Goal: Task Accomplishment & Management: Use online tool/utility

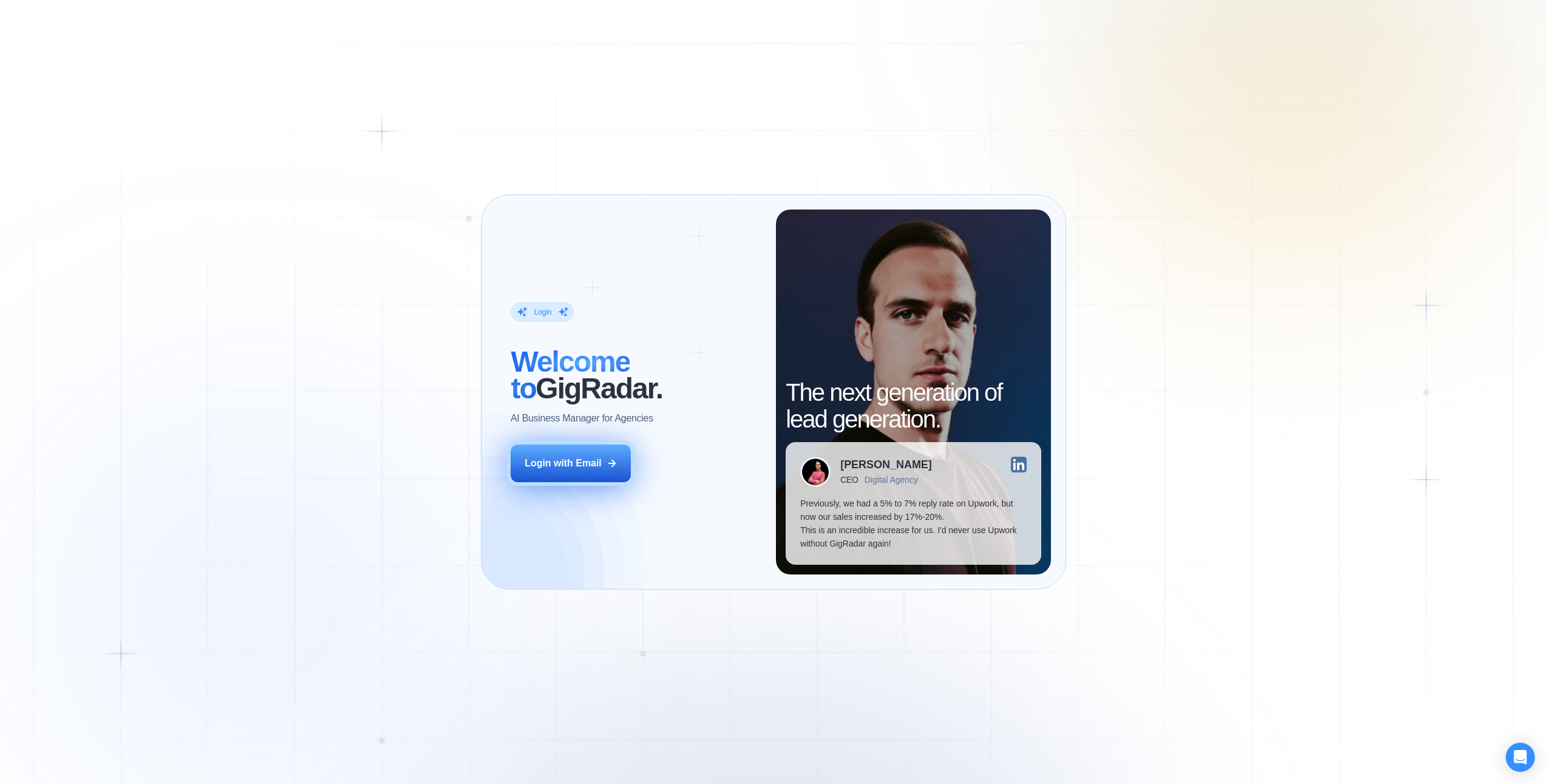
click at [556, 471] on button "Login with Email" at bounding box center [571, 463] width 120 height 38
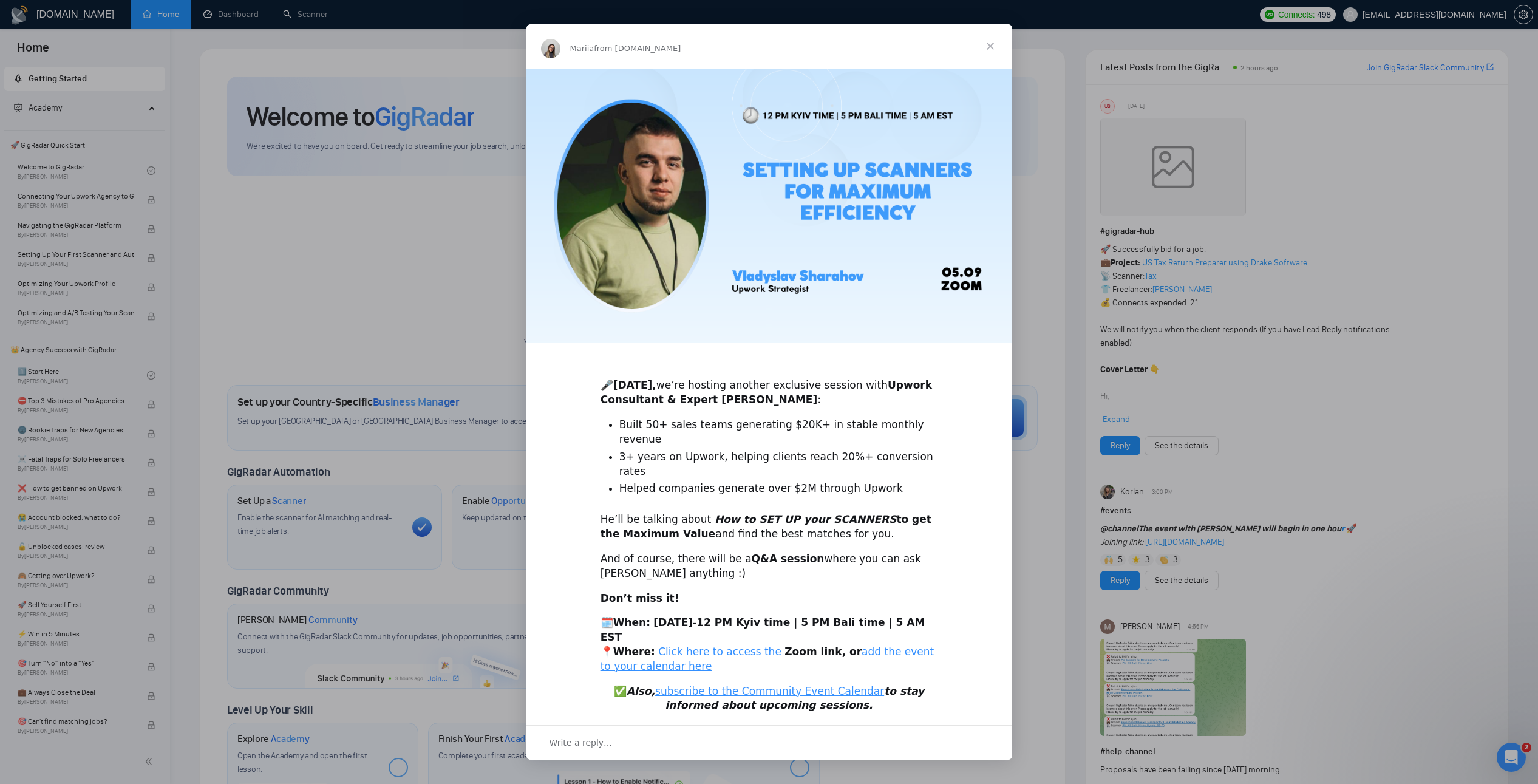
click at [988, 65] on span "Close" at bounding box center [990, 46] width 44 height 44
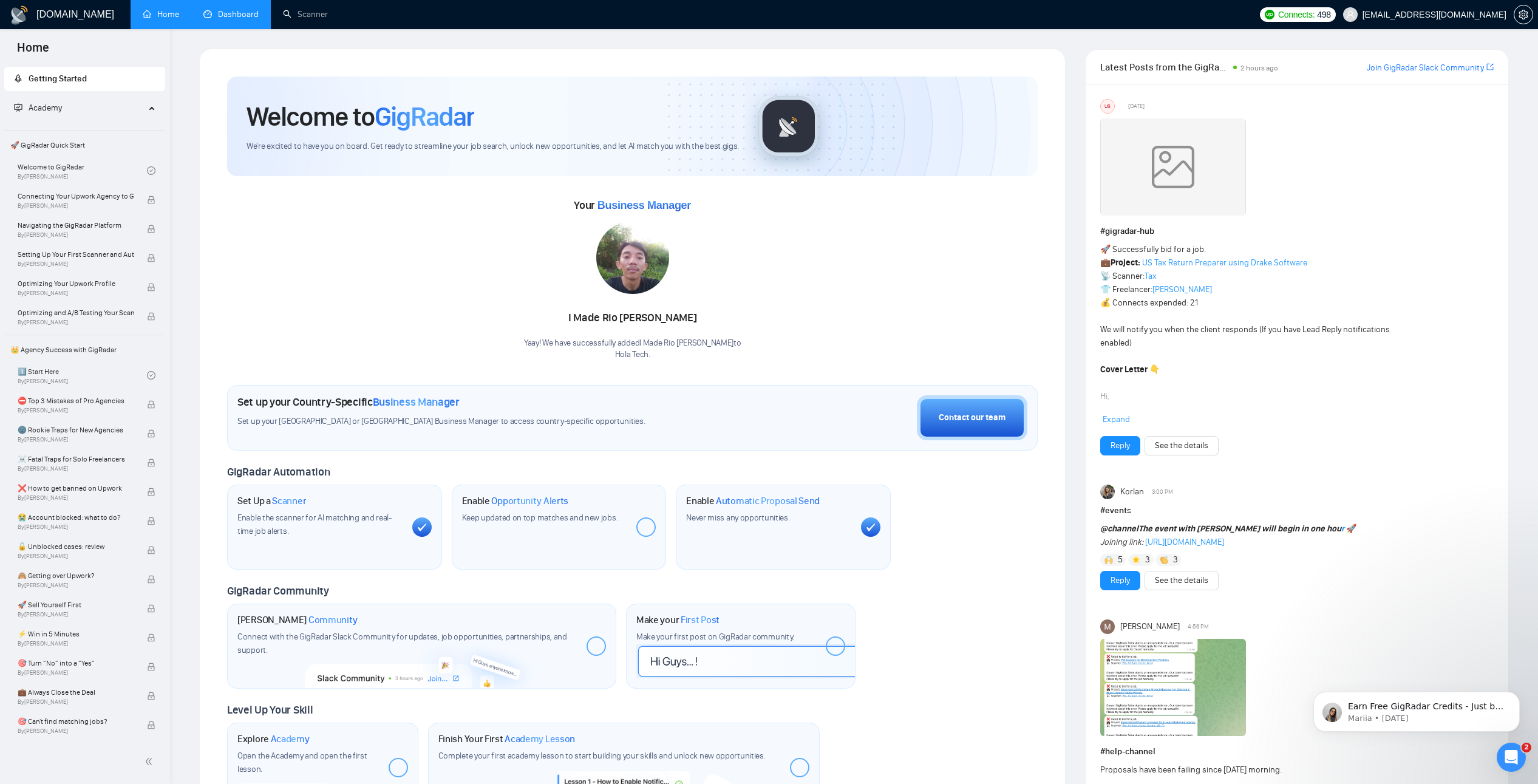
click at [212, 14] on link "Dashboard" at bounding box center [231, 14] width 55 height 10
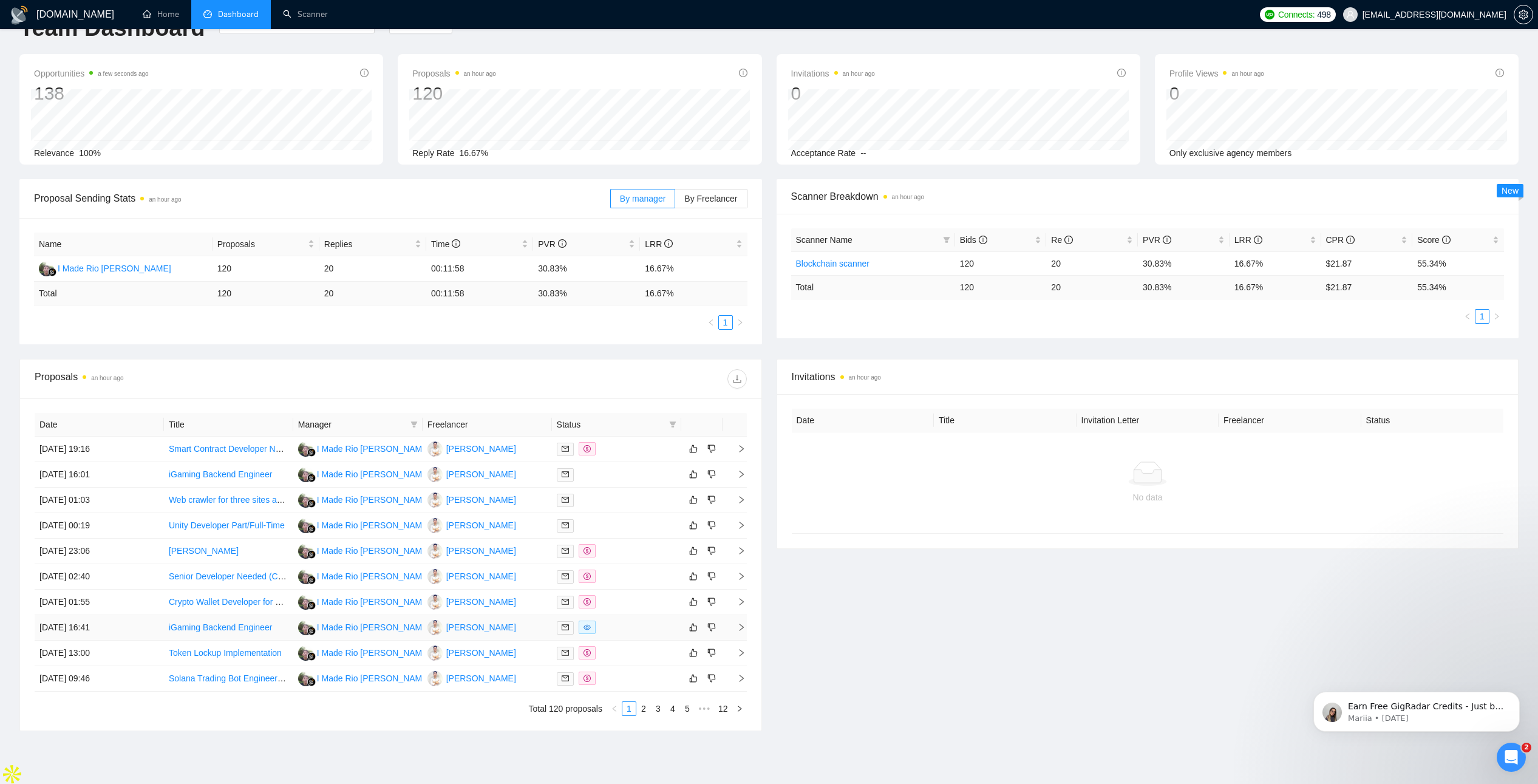
scroll to position [68, 0]
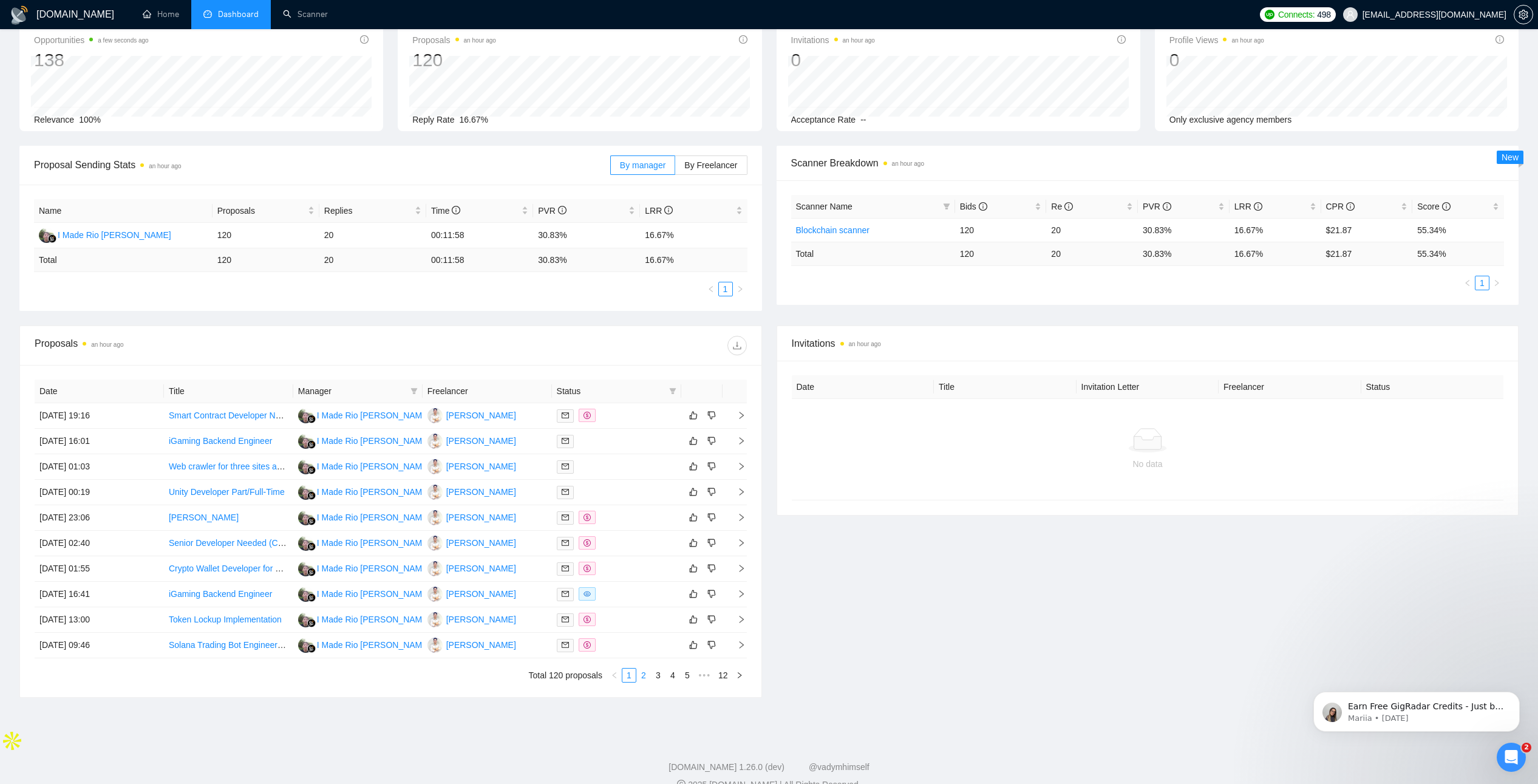
click at [648, 677] on link "2" at bounding box center [644, 675] width 13 height 13
click at [630, 674] on link "1" at bounding box center [629, 675] width 13 height 13
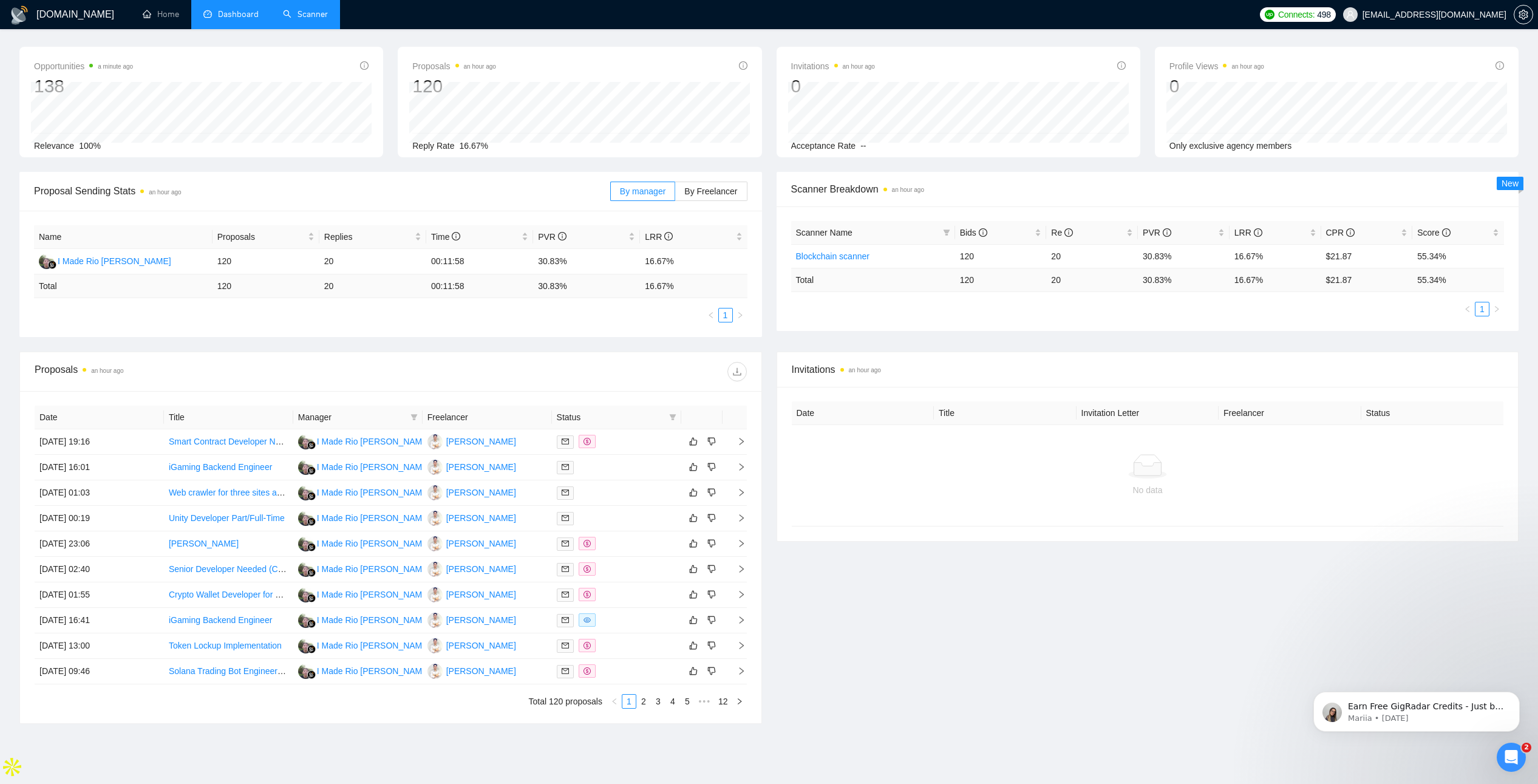
click at [308, 9] on link "Scanner" at bounding box center [305, 14] width 45 height 10
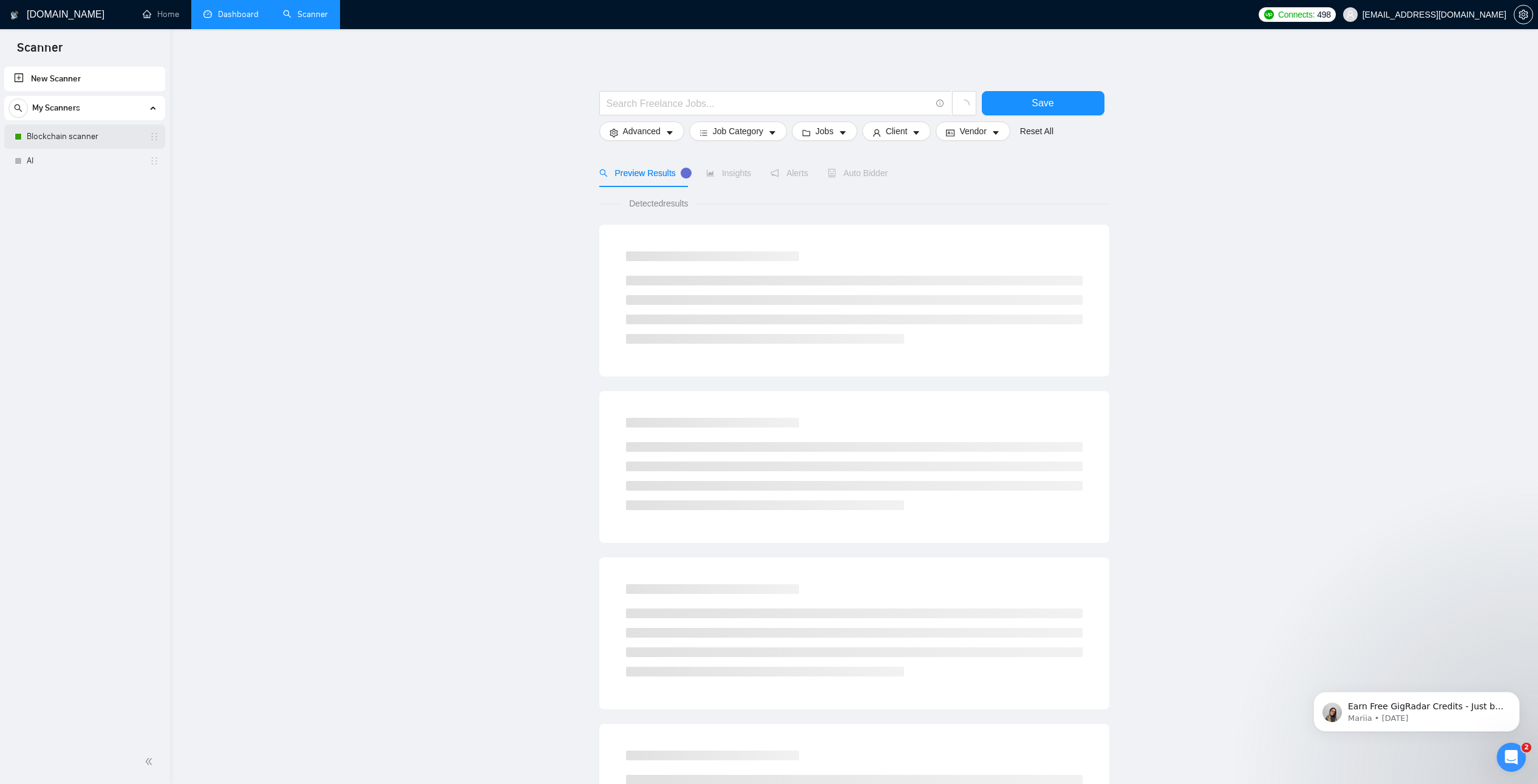
click at [82, 143] on link "Blockchain scanner" at bounding box center [84, 137] width 115 height 24
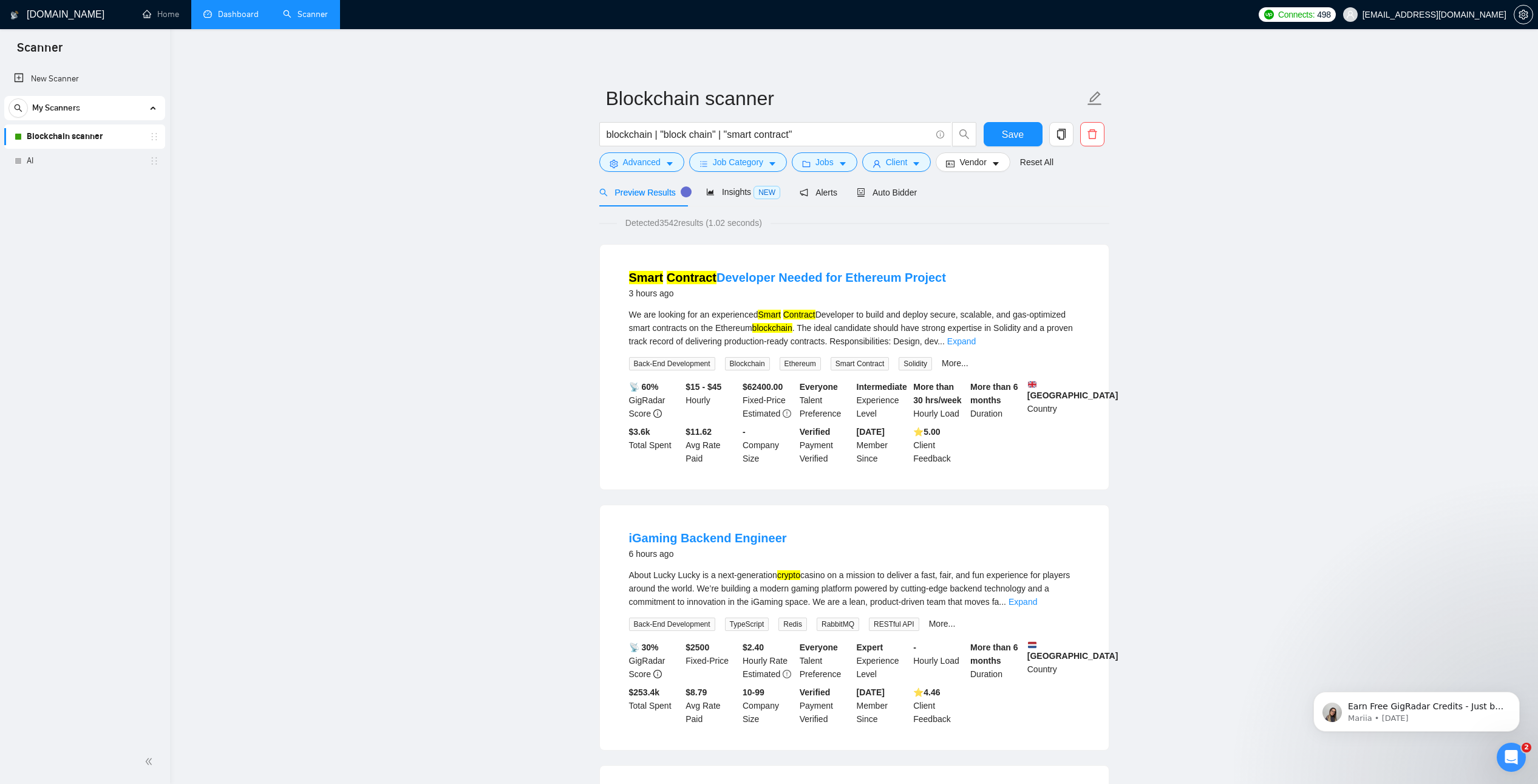
click at [880, 195] on span "Auto Bidder" at bounding box center [887, 192] width 60 height 10
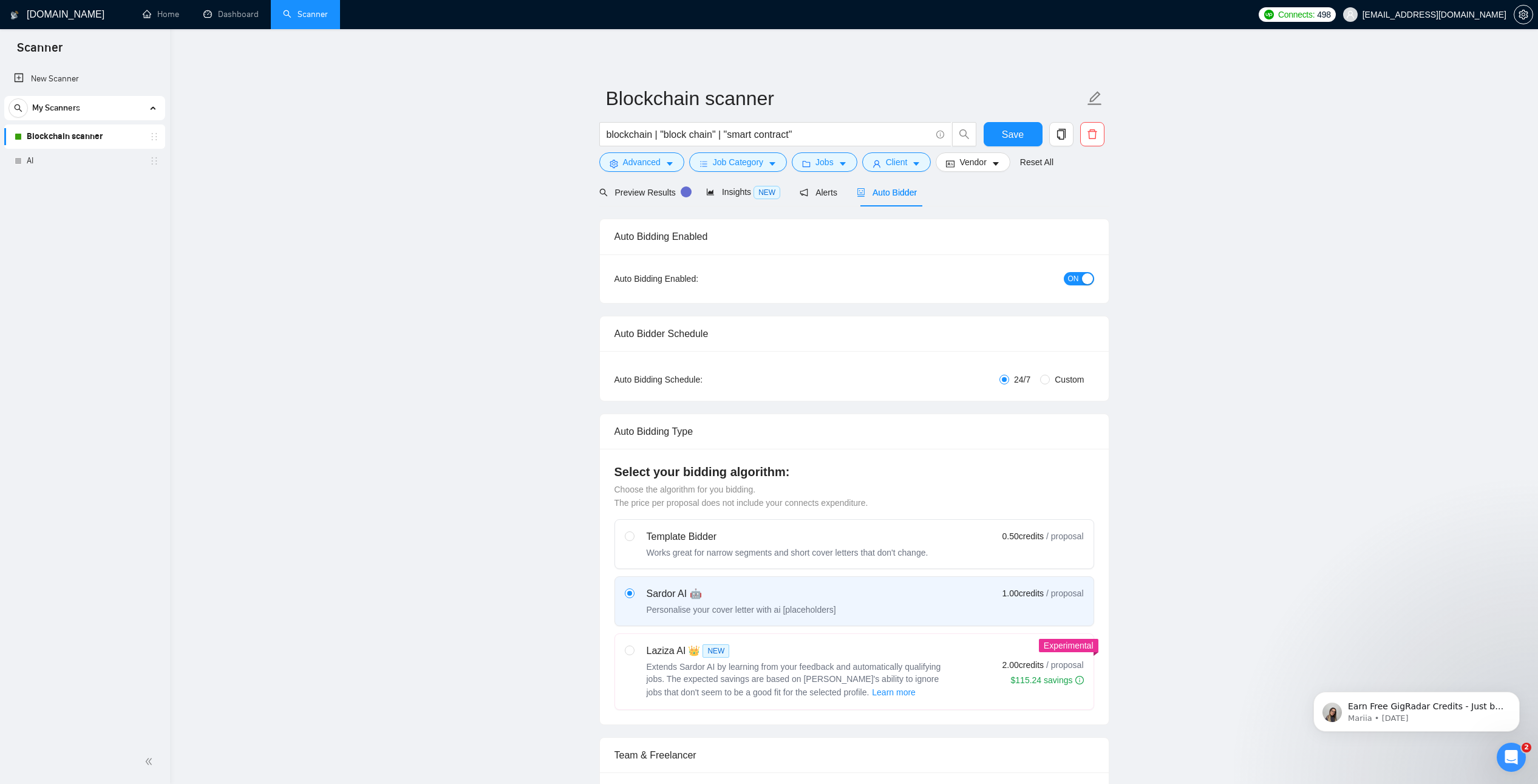
radio input "false"
radio input "true"
checkbox input "true"
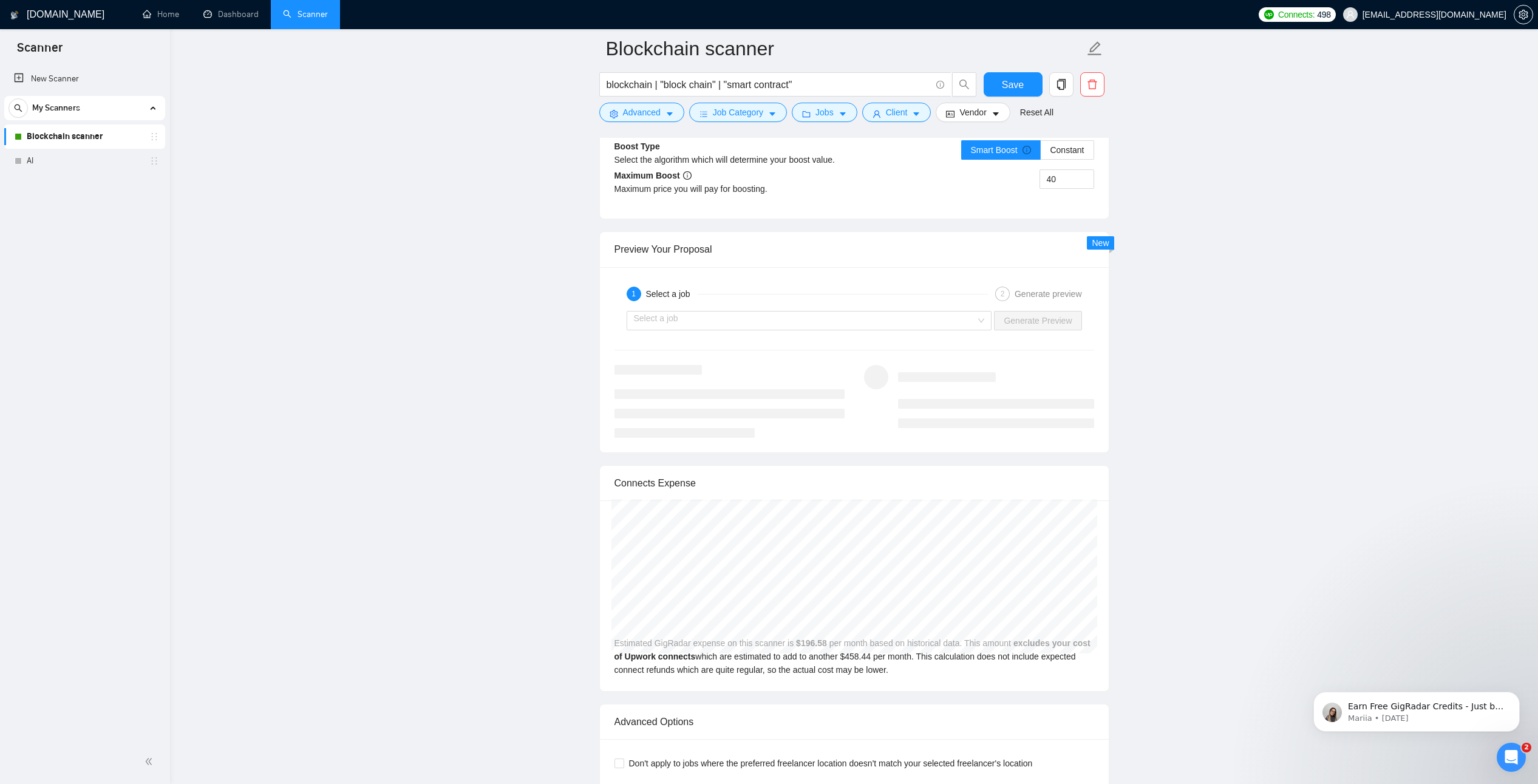
scroll to position [2538, 0]
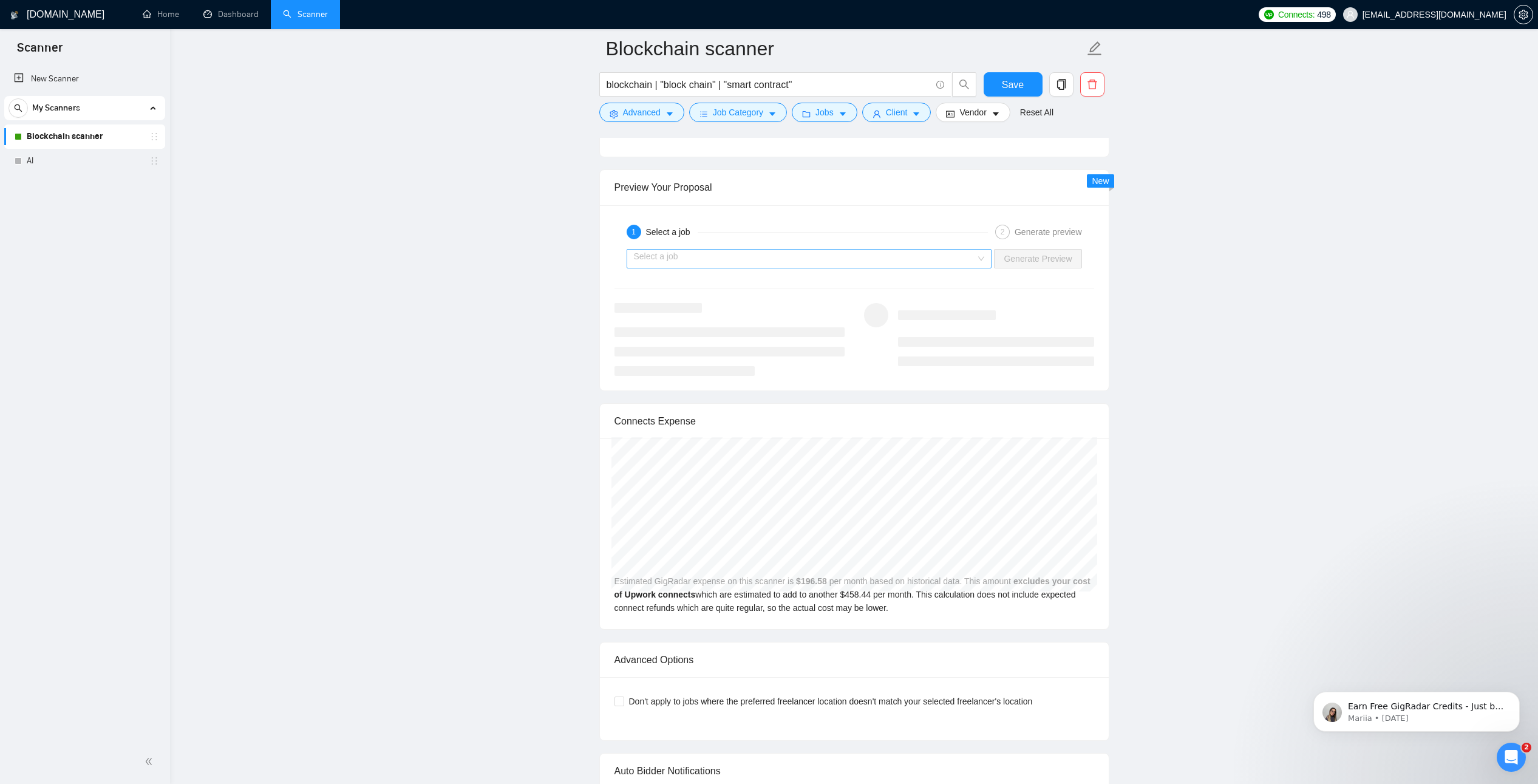
click at [930, 259] on input "search" at bounding box center [805, 258] width 342 height 19
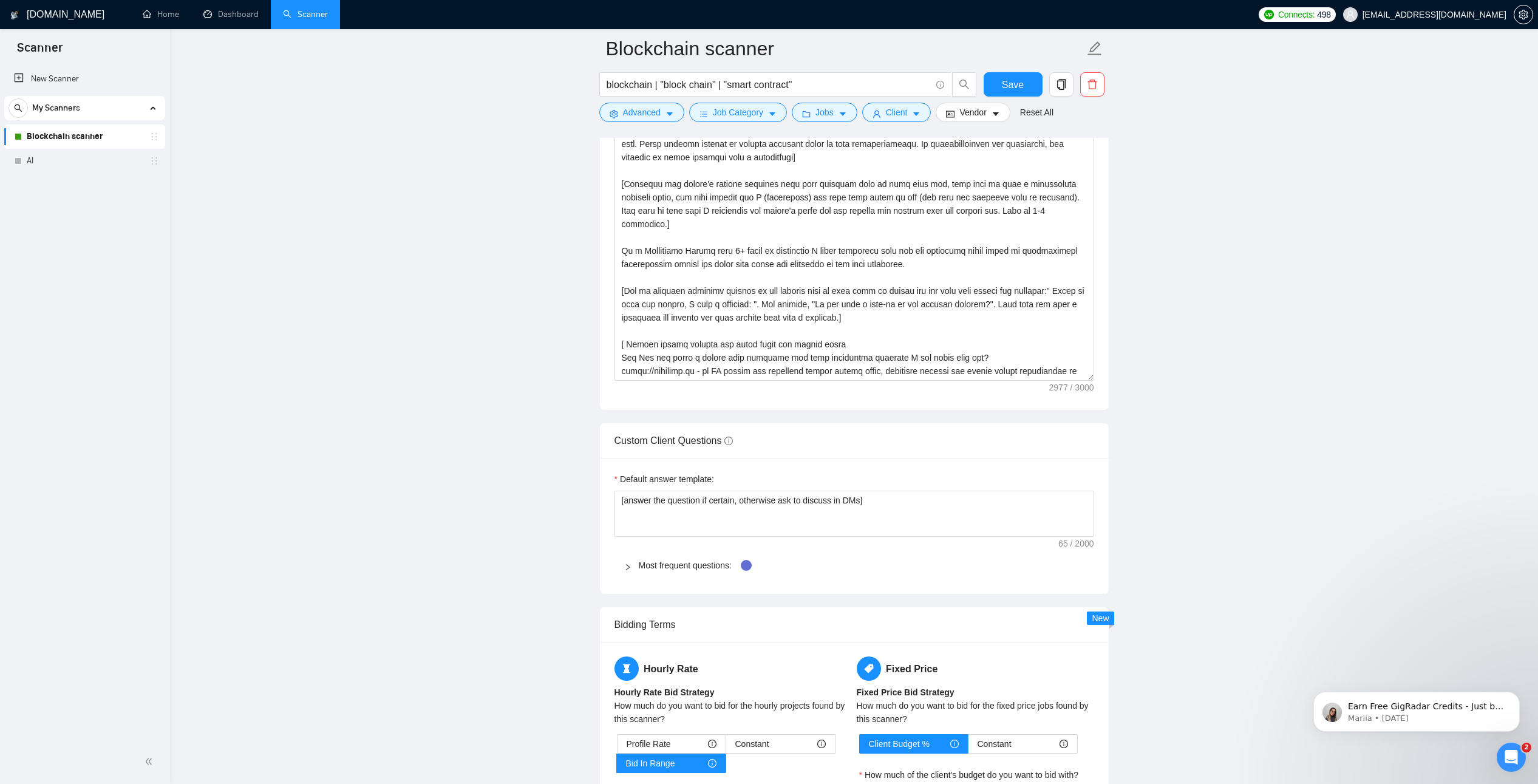
scroll to position [1552, 0]
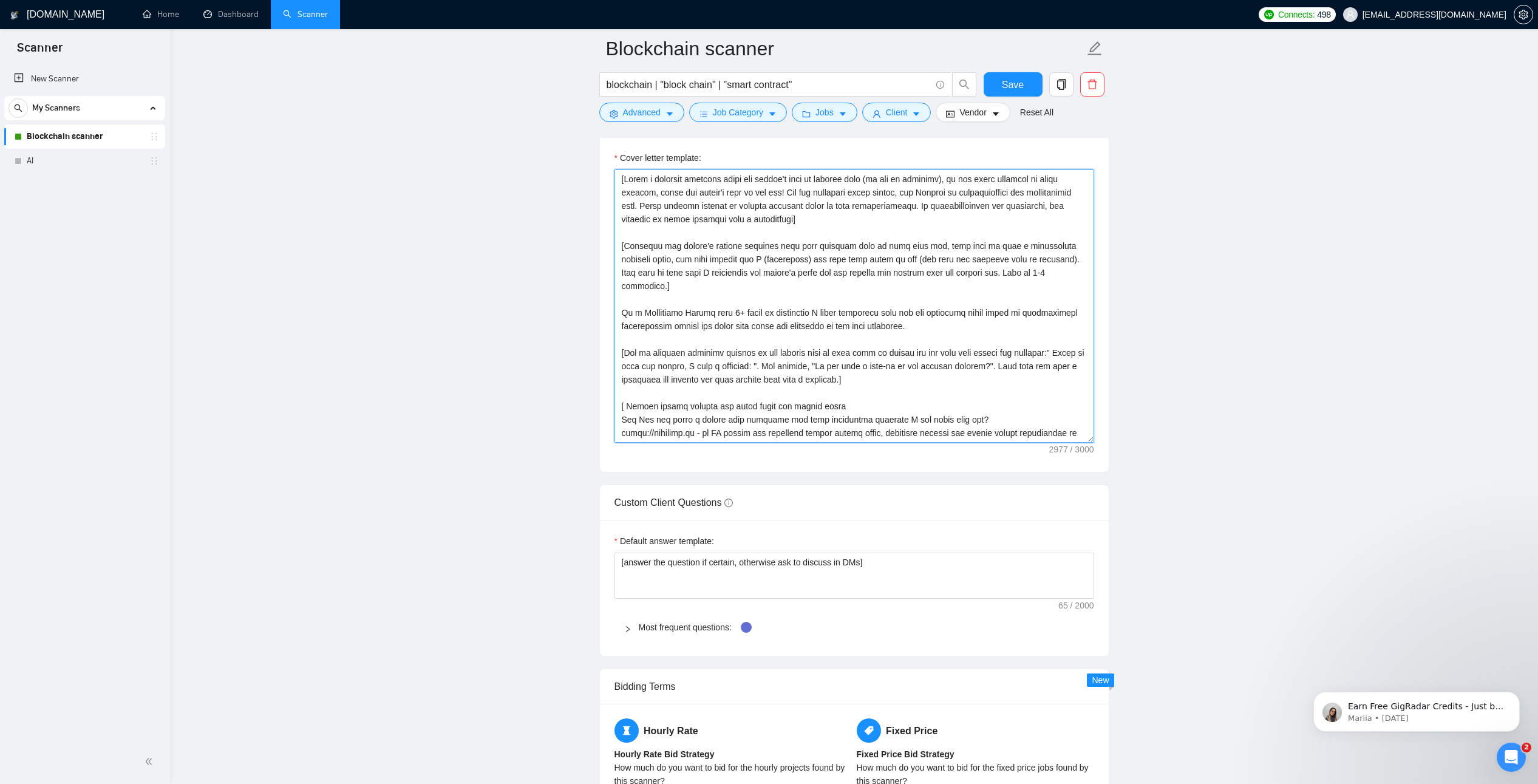
click at [816, 313] on textarea "Cover letter template:" at bounding box center [855, 306] width 480 height 273
click at [798, 272] on textarea "Cover letter template:" at bounding box center [855, 306] width 480 height 273
